Goal: Book appointment/travel/reservation

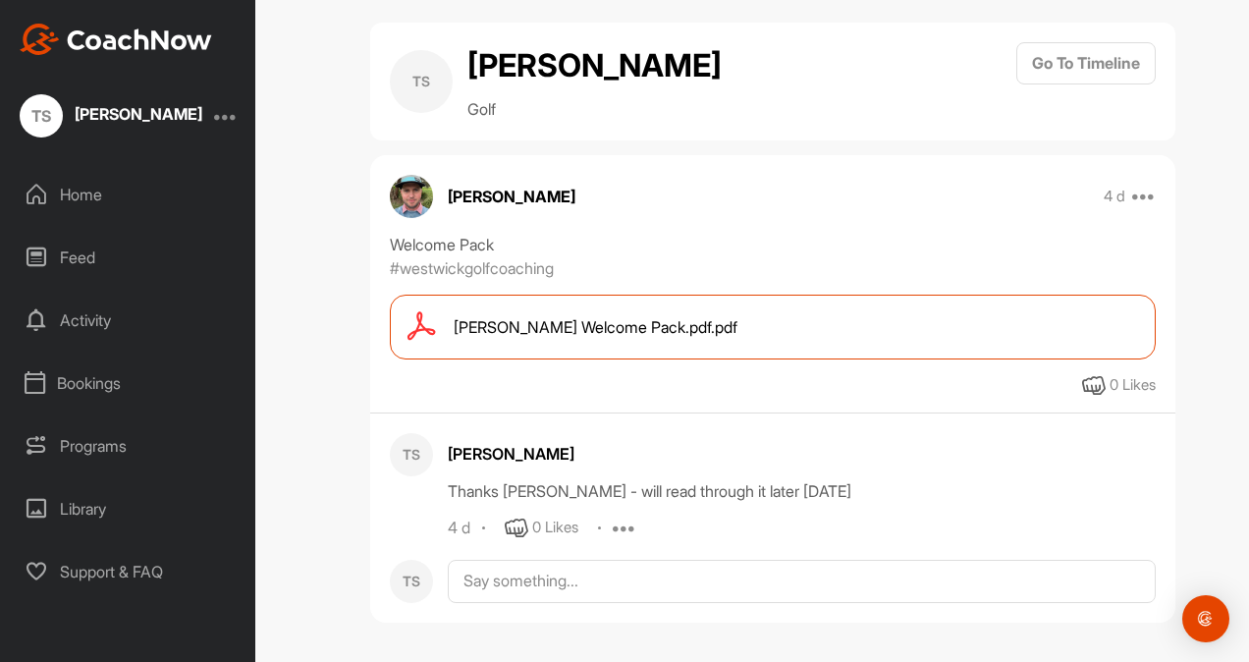
scroll to position [21, 0]
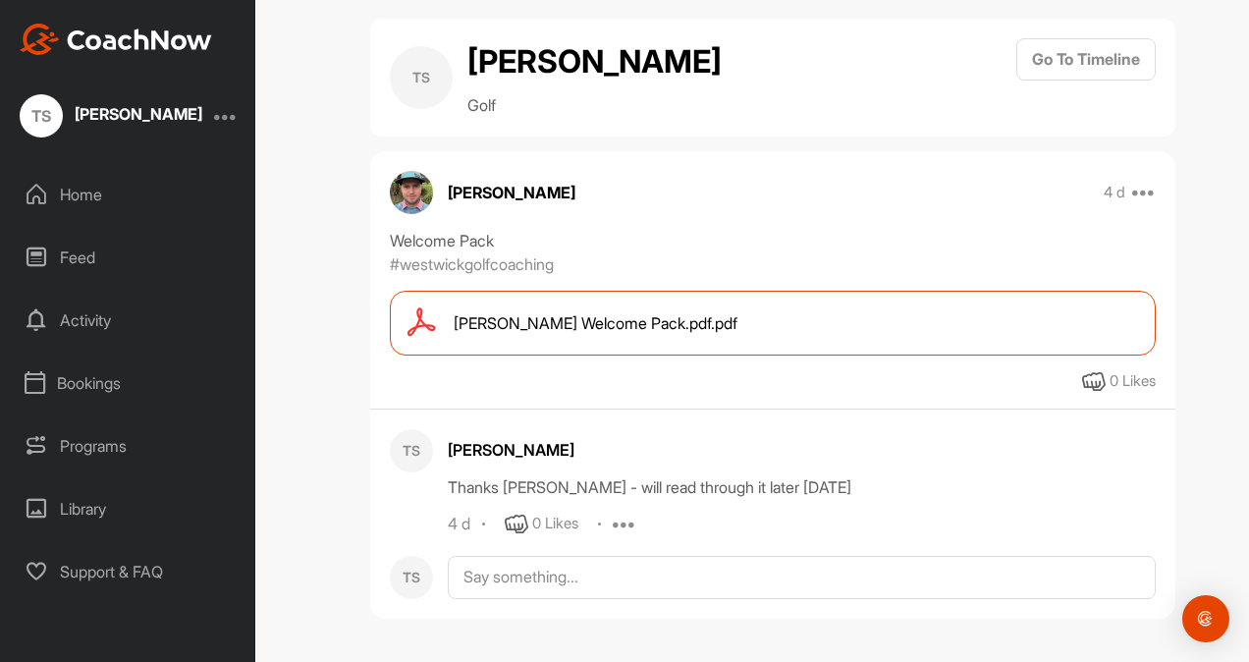
click at [49, 191] on div "Home" at bounding box center [129, 194] width 236 height 49
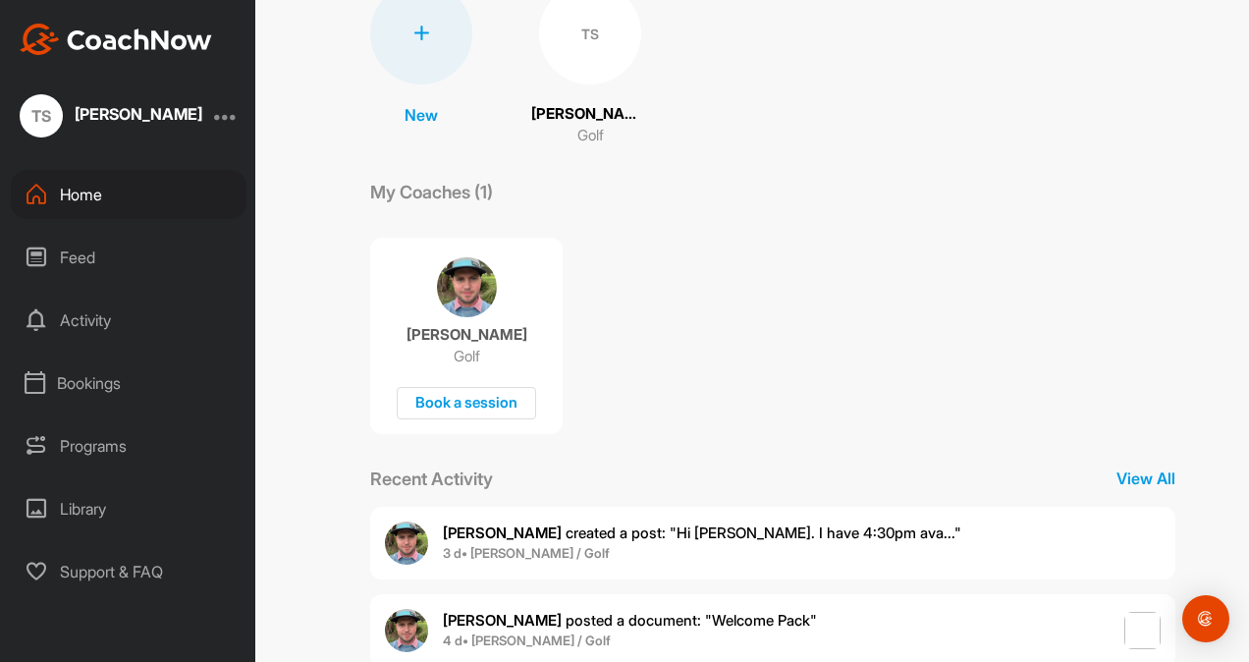
scroll to position [222, 0]
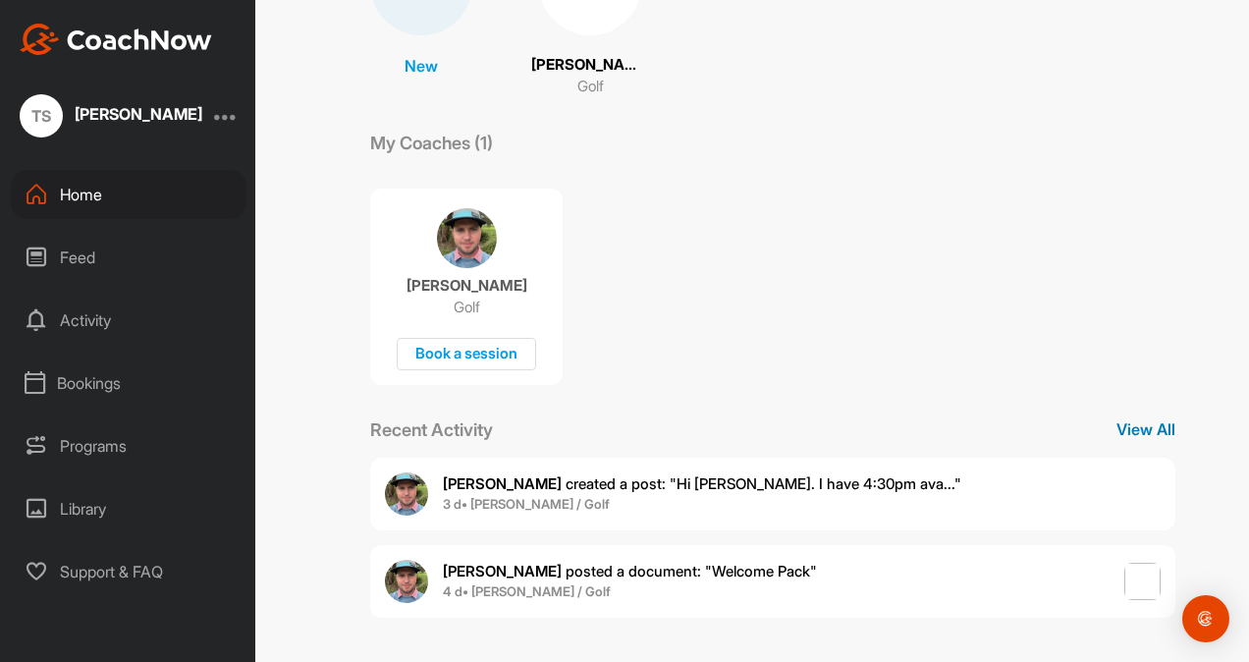
click at [1126, 417] on p "View All" at bounding box center [1146, 429] width 59 height 24
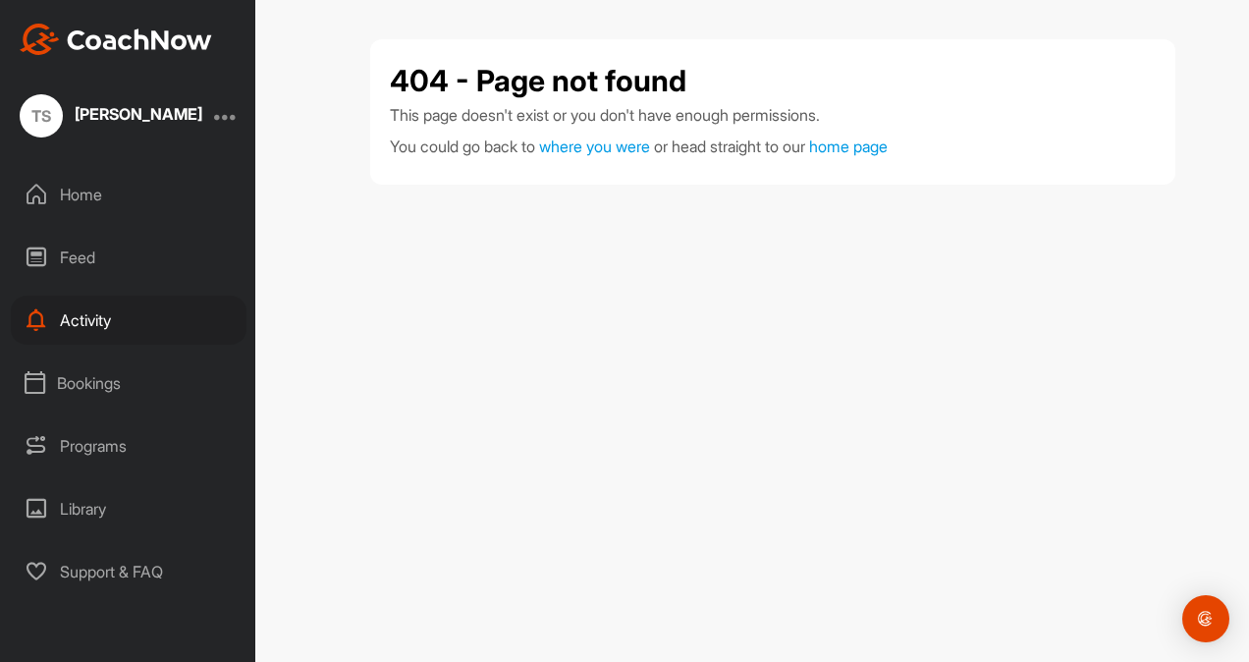
click at [65, 189] on div "Home" at bounding box center [129, 194] width 236 height 49
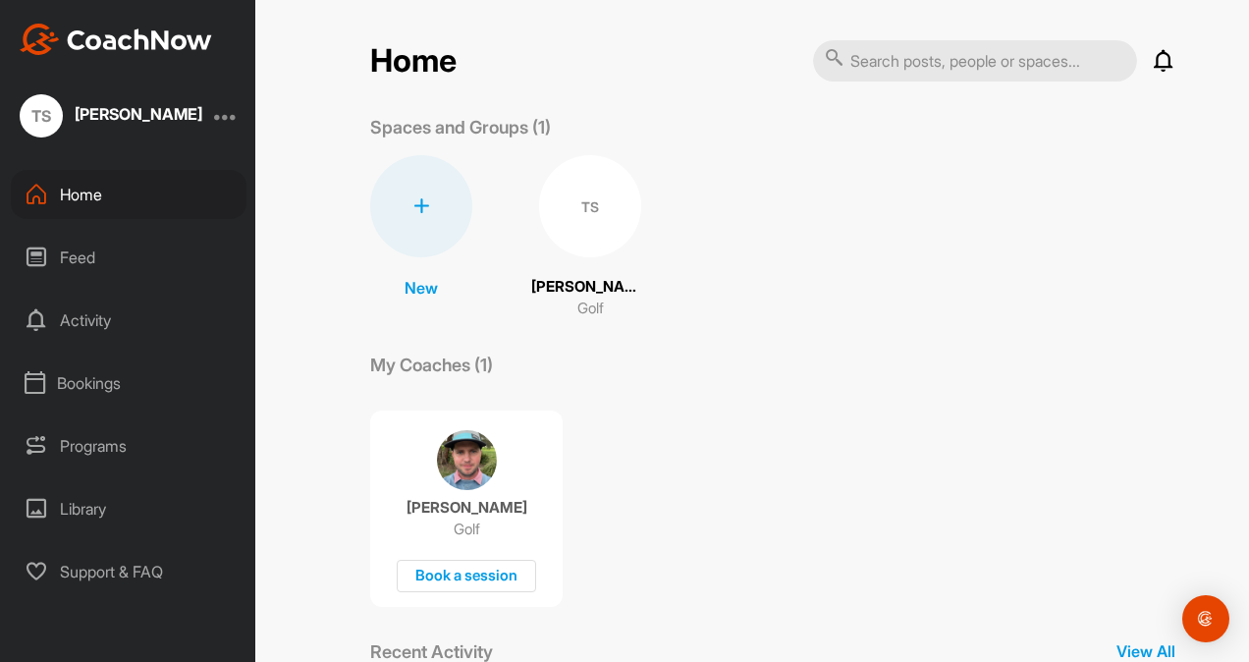
click at [967, 176] on div "New New Space New Group TS Trent Schmidt Golf" at bounding box center [772, 237] width 805 height 165
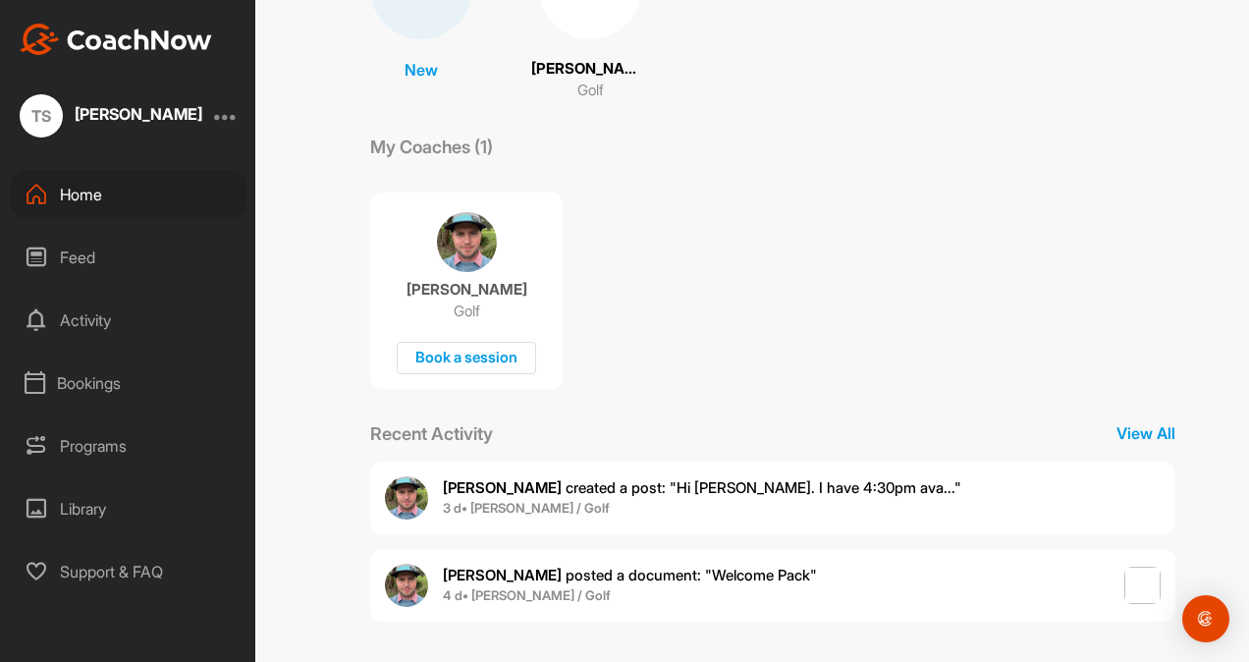
scroll to position [222, 0]
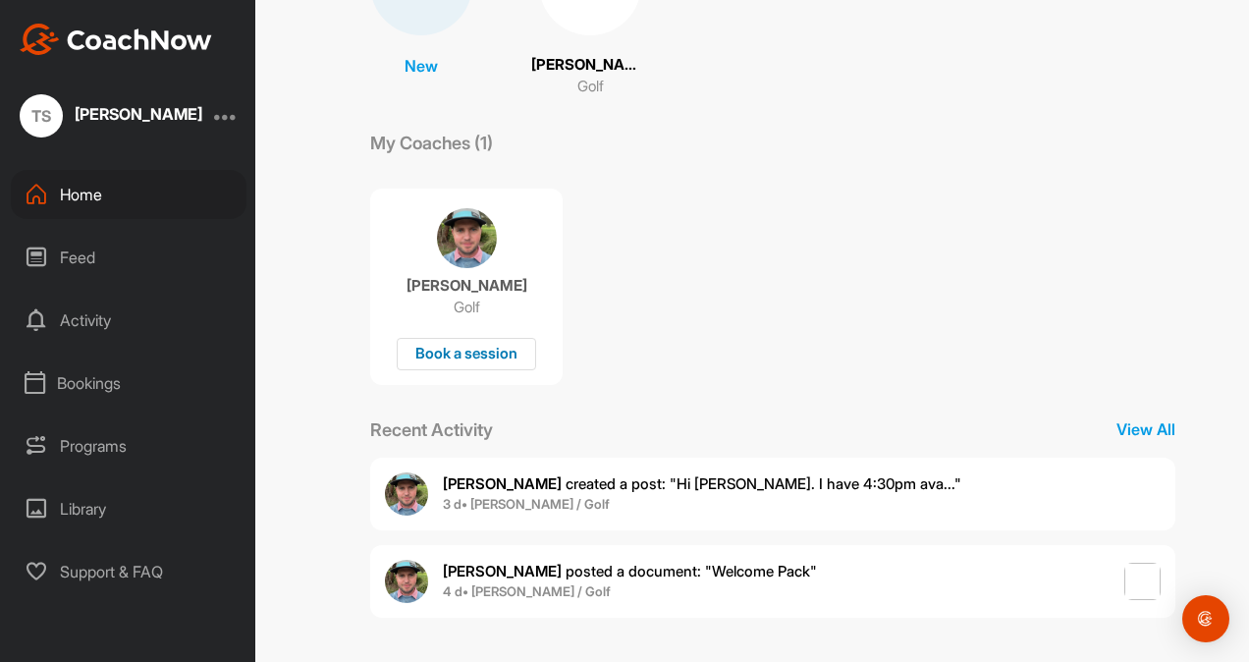
click at [433, 341] on div "Book a session" at bounding box center [466, 354] width 139 height 32
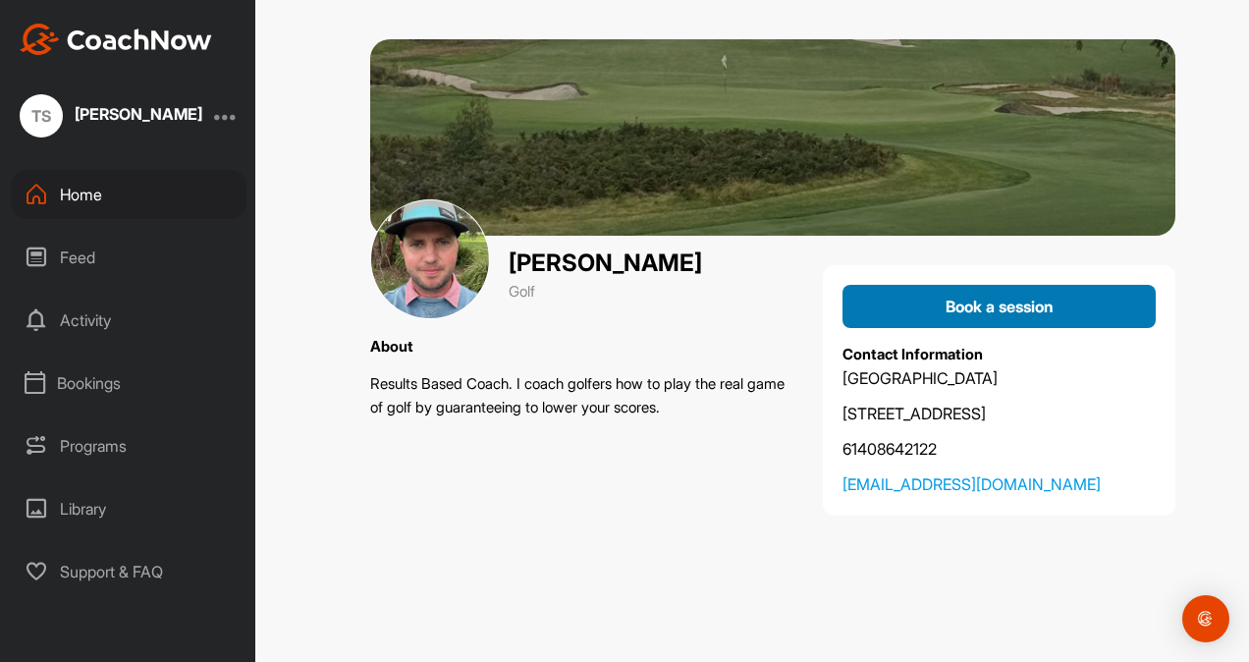
click at [920, 293] on button "Book a session" at bounding box center [999, 306] width 313 height 43
